Goal: Task Accomplishment & Management: Complete application form

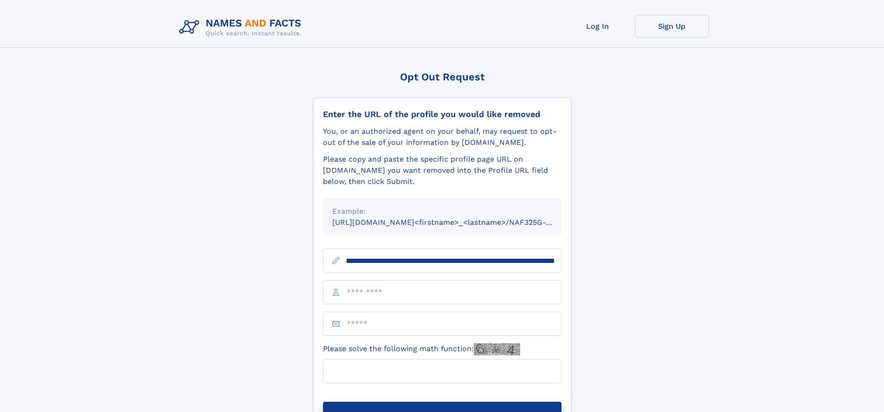
scroll to position [0, 103]
type input "**********"
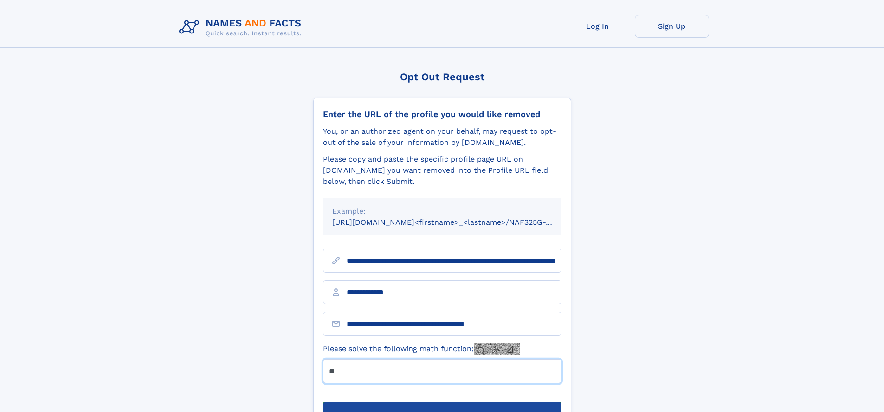
type input "**"
click at [442, 401] on button "Submit Opt Out Request" at bounding box center [442, 416] width 238 height 30
